Goal: Task Accomplishment & Management: Use online tool/utility

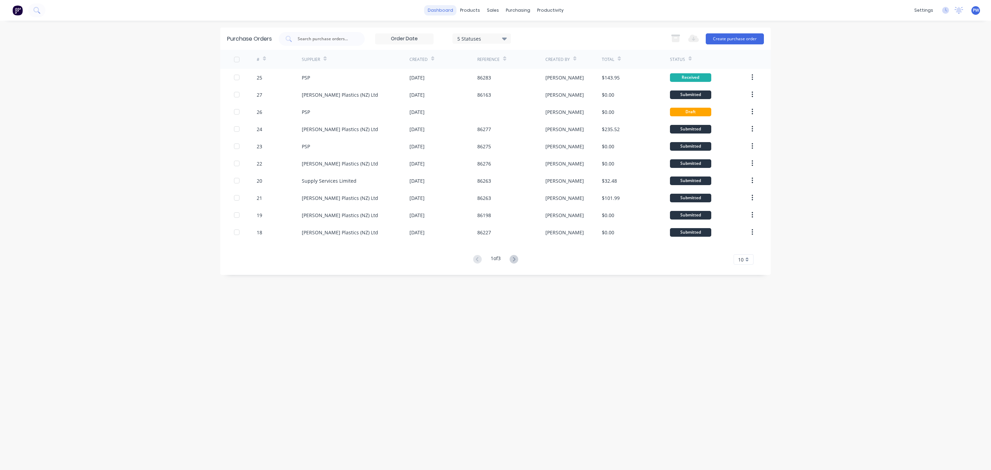
click at [441, 11] on link "dashboard" at bounding box center [440, 10] width 32 height 10
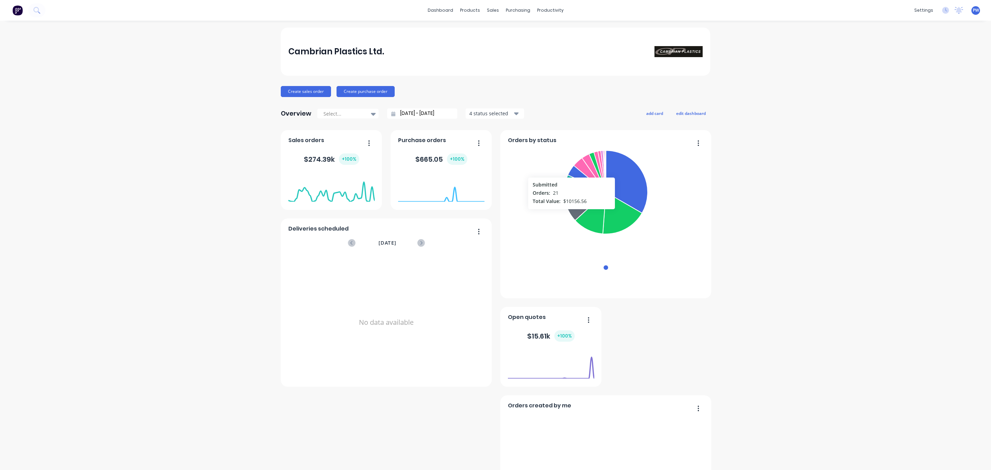
click at [568, 214] on icon at bounding box center [585, 206] width 40 height 28
click at [688, 114] on button "edit dashboard" at bounding box center [691, 113] width 39 height 9
click at [347, 114] on div at bounding box center [344, 113] width 43 height 9
click at [582, 107] on div "Overview Select... 12/09/25 - 13/10/25 4 status selected add card save dashboard" at bounding box center [496, 114] width 430 height 14
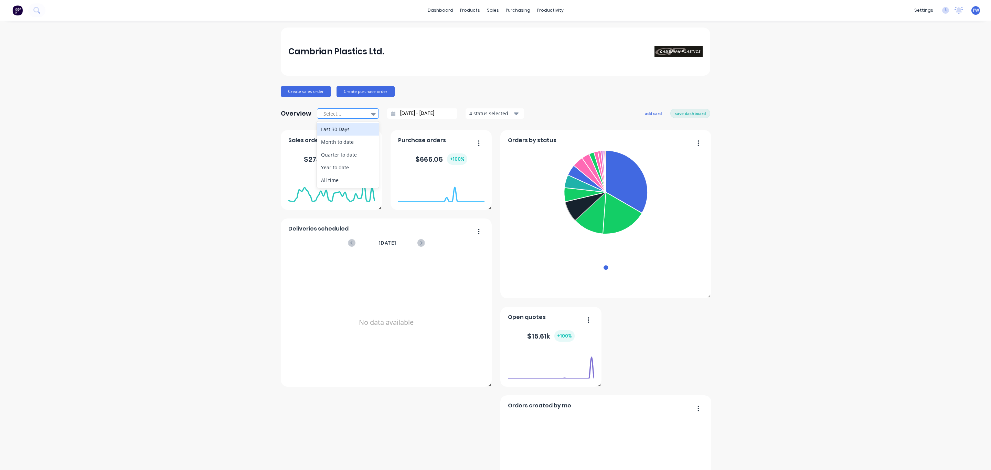
click at [371, 113] on icon at bounding box center [373, 114] width 5 height 8
click at [587, 95] on div "Create sales order Create purchase order" at bounding box center [496, 91] width 430 height 11
click at [558, 31] on div "Workflow" at bounding box center [558, 33] width 21 height 6
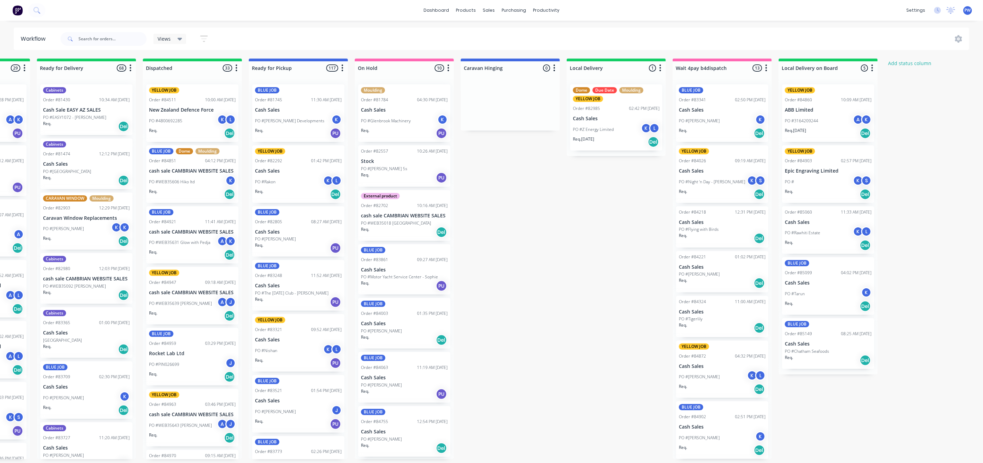
click at [333, 134] on div "PU" at bounding box center [335, 133] width 11 height 11
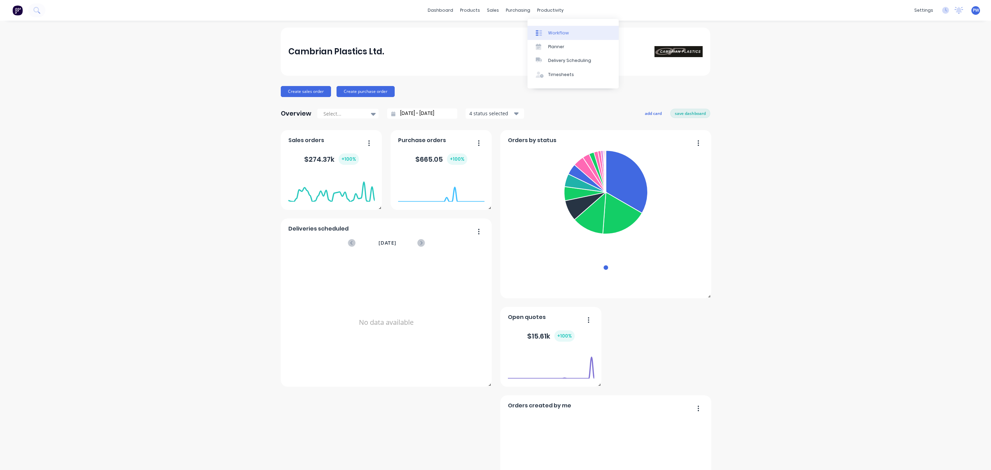
click at [554, 32] on div "Workflow" at bounding box center [558, 33] width 21 height 6
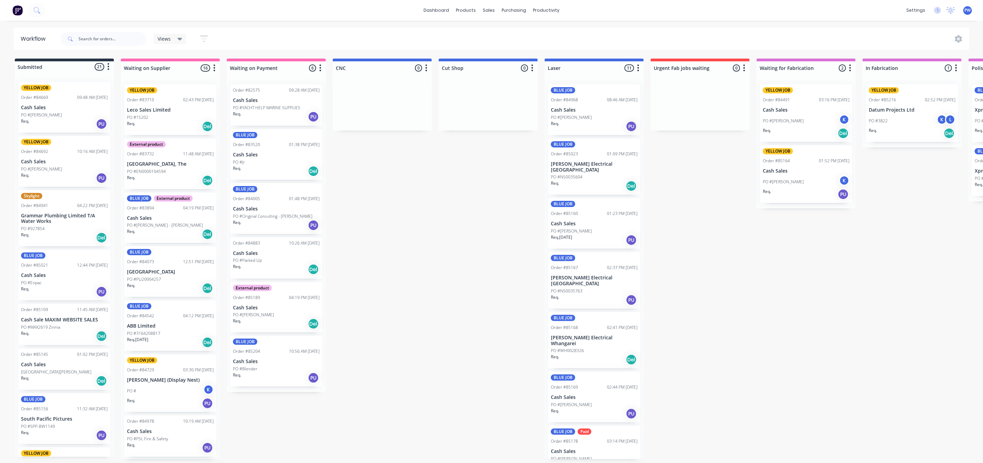
click at [167, 123] on div "Req. Del" at bounding box center [170, 126] width 87 height 12
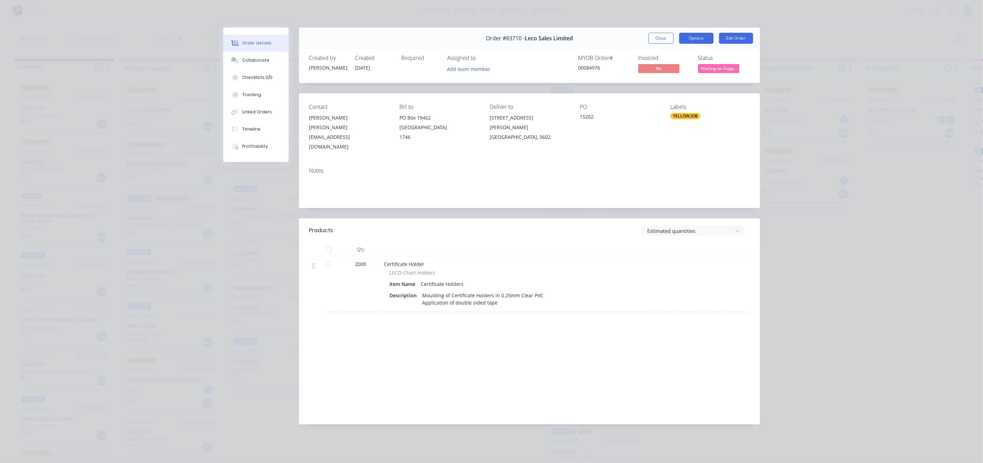
click at [704, 39] on button "Options" at bounding box center [696, 38] width 34 height 11
click at [550, 338] on div "Labour $0.00 Sub total $3,500.00 Margin $0.00 ( 0.00 %) Tax $525.00 Total $4,02…" at bounding box center [529, 374] width 441 height 80
click at [692, 36] on button "Options" at bounding box center [696, 38] width 34 height 11
click at [597, 40] on div "Order #83710 - Leco Sales Limited Close Options PRINT Work Order Delivery Docke…" at bounding box center [529, 39] width 461 height 22
drag, startPoint x: 571, startPoint y: 67, endPoint x: 603, endPoint y: 69, distance: 31.7
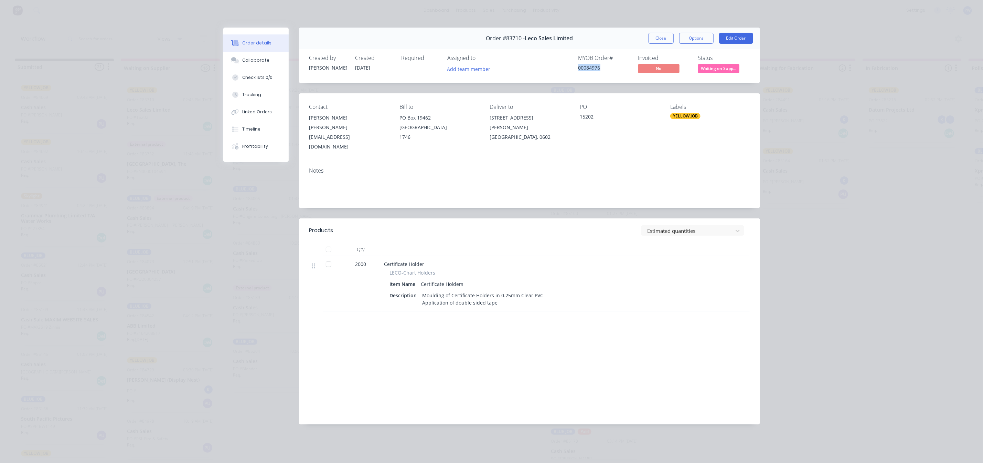
click at [603, 69] on div "MYOB Order # 00084976 Invoiced No Status Waiting on Supp..." at bounding box center [633, 65] width 233 height 20
copy div "00084976"
click at [254, 41] on div "Order details" at bounding box center [256, 43] width 29 height 6
click at [259, 59] on div "Collaborate" at bounding box center [255, 60] width 27 height 6
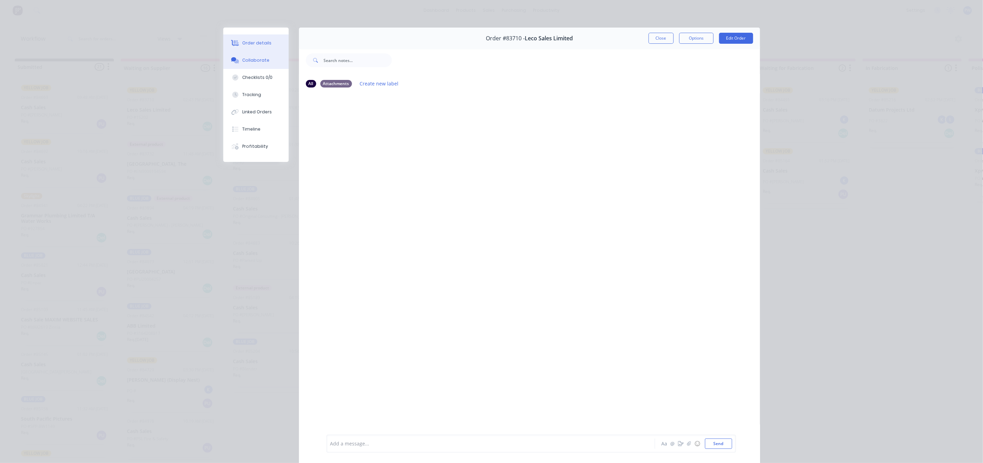
click at [242, 42] on div "Order details" at bounding box center [256, 43] width 29 height 6
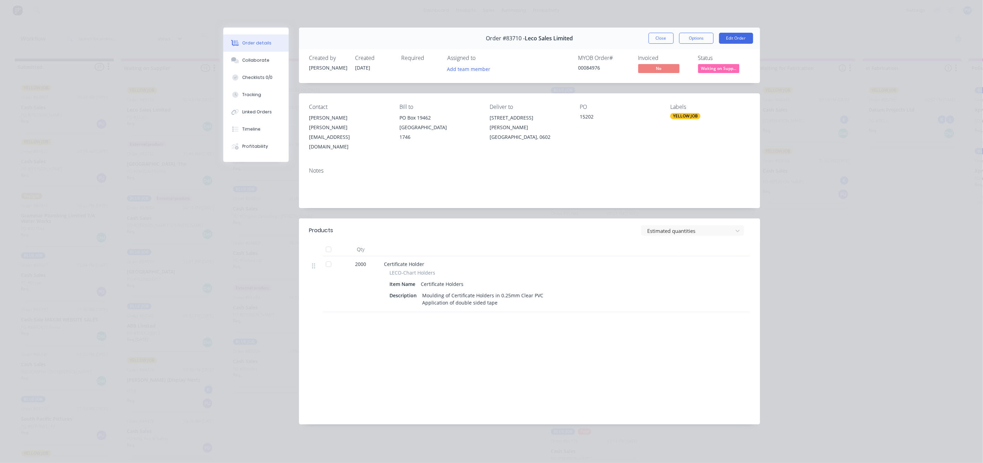
drag, startPoint x: 248, startPoint y: 43, endPoint x: 253, endPoint y: 41, distance: 5.0
click at [248, 42] on div "Order details" at bounding box center [256, 43] width 29 height 6
click at [659, 34] on button "Close" at bounding box center [661, 38] width 25 height 11
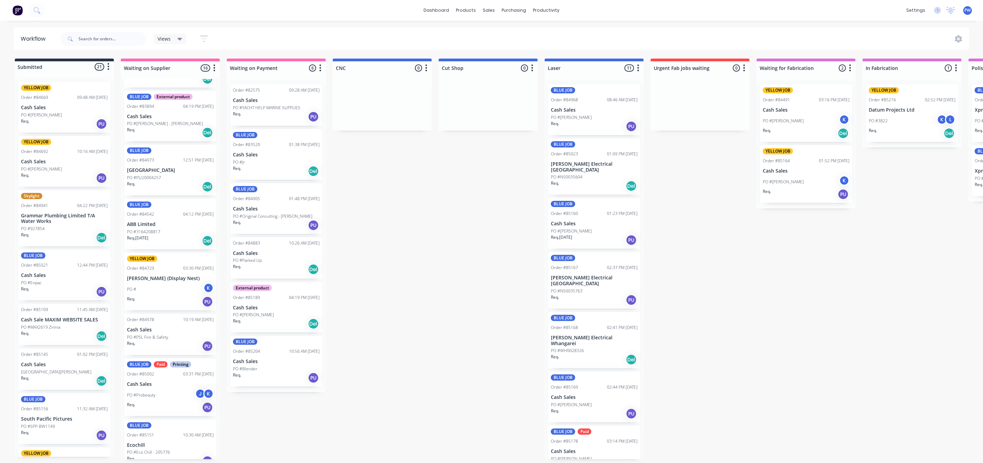
scroll to position [98, 0]
drag, startPoint x: 189, startPoint y: 64, endPoint x: 442, endPoint y: 157, distance: 270.0
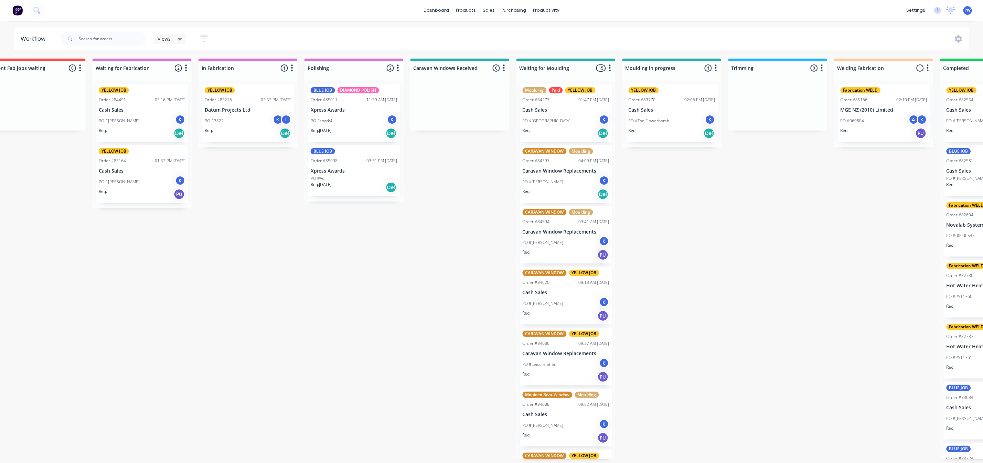
scroll to position [0, 667]
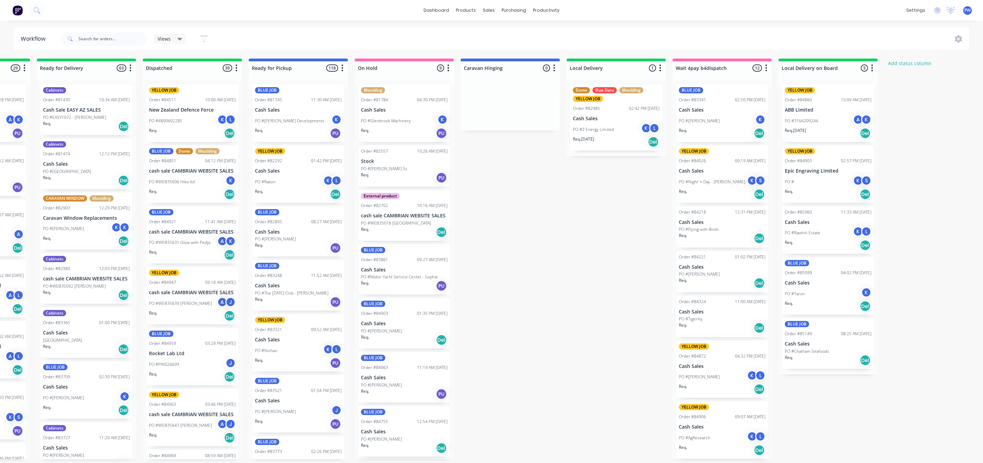
scroll to position [4, 0]
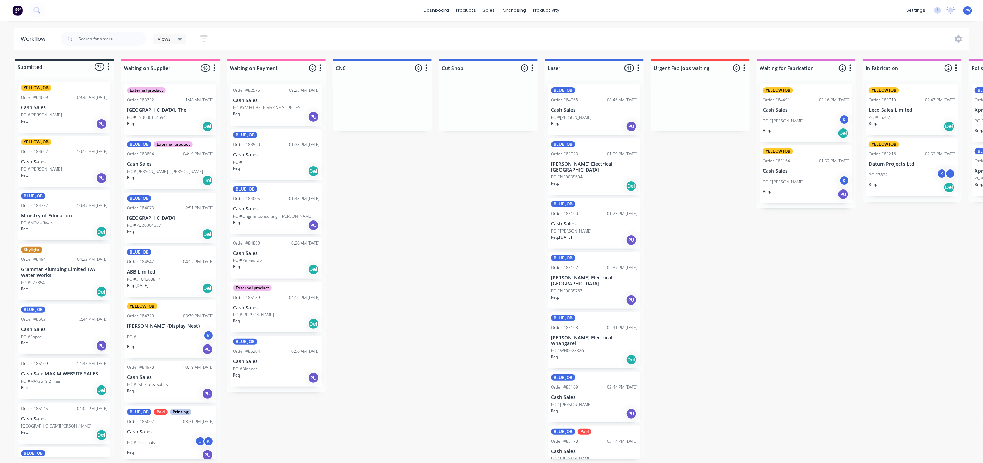
click at [183, 39] on div "Views" at bounding box center [170, 39] width 33 height 10
click at [175, 106] on button "CUT SHOP" at bounding box center [195, 104] width 73 height 8
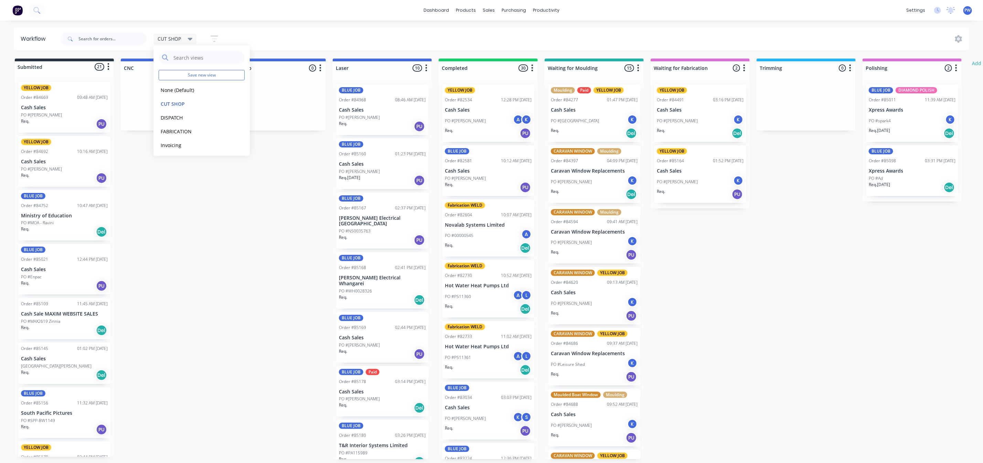
click at [192, 40] on icon at bounding box center [190, 39] width 5 height 8
click at [172, 115] on button "DISPATCH" at bounding box center [195, 118] width 73 height 8
